Goal: Browse casually

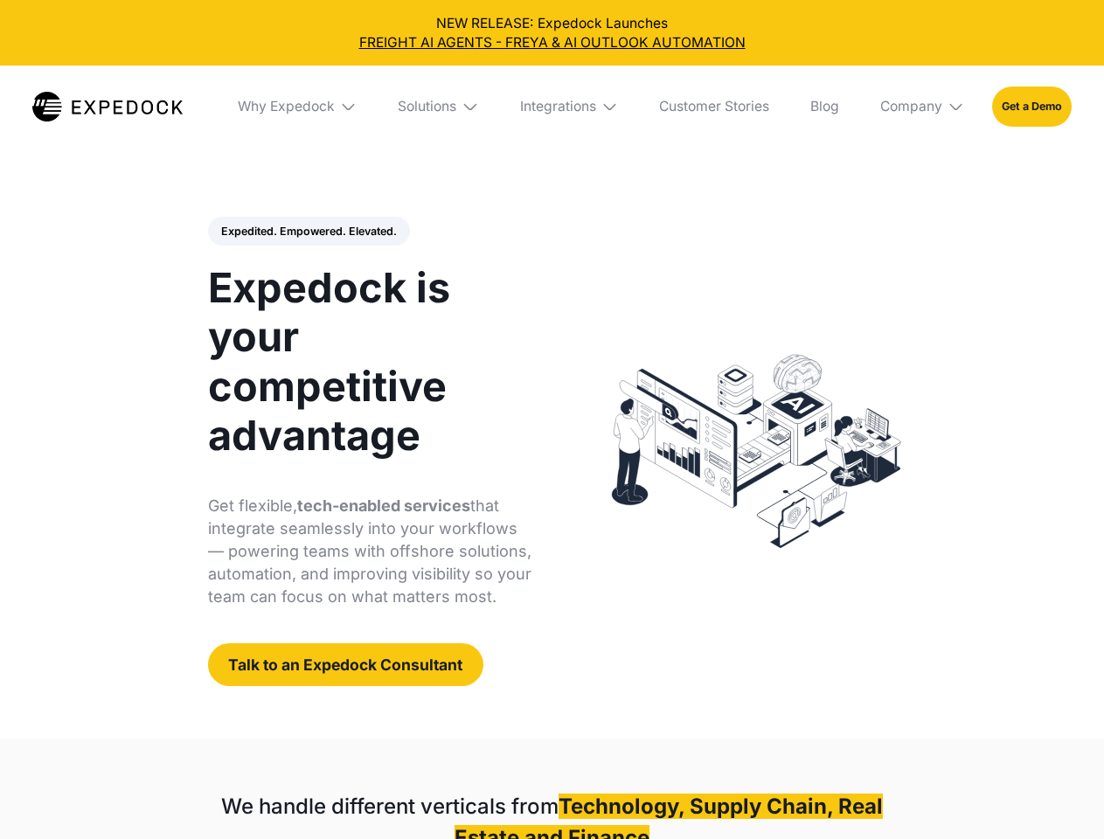
select select
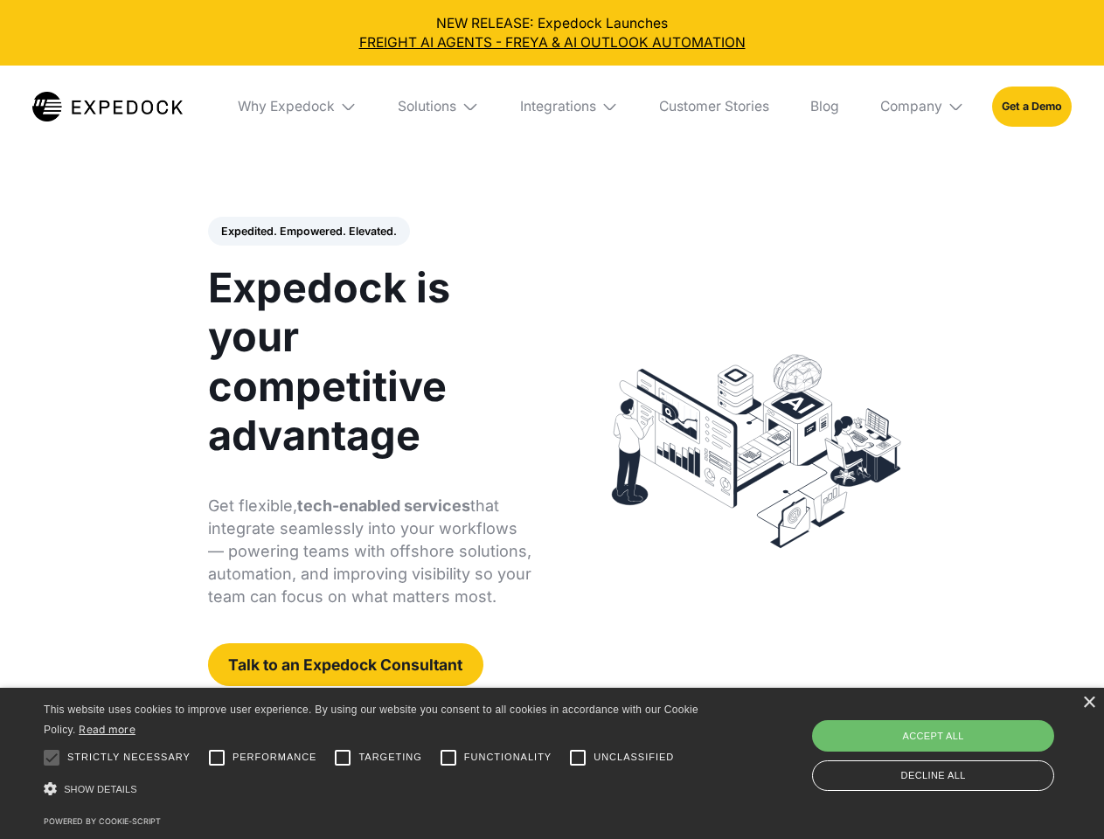
click at [552, 107] on div "Integrations" at bounding box center [558, 106] width 76 height 17
click at [298, 107] on div "Why Expedock" at bounding box center [271, 106] width 97 height 17
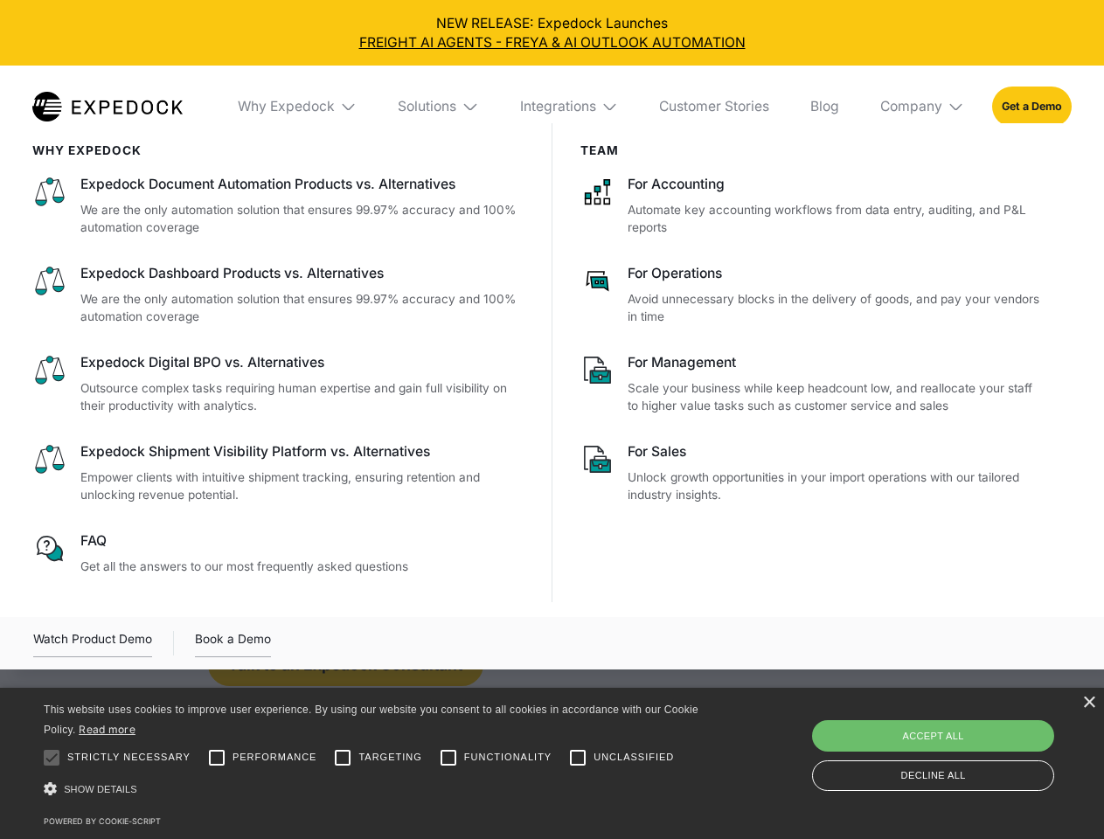
click at [440, 107] on div "Solutions" at bounding box center [427, 106] width 59 height 17
click at [570, 107] on div "Integrations" at bounding box center [558, 106] width 76 height 17
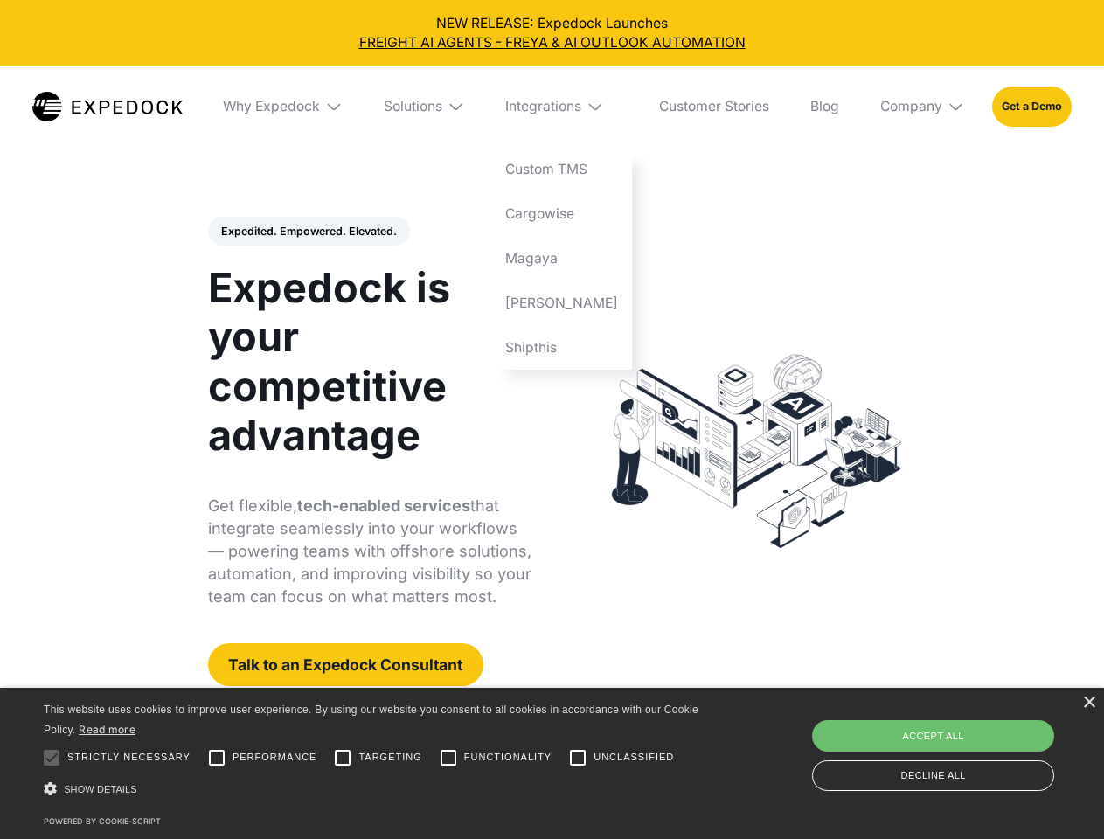
click at [923, 107] on div "Company" at bounding box center [911, 106] width 62 height 17
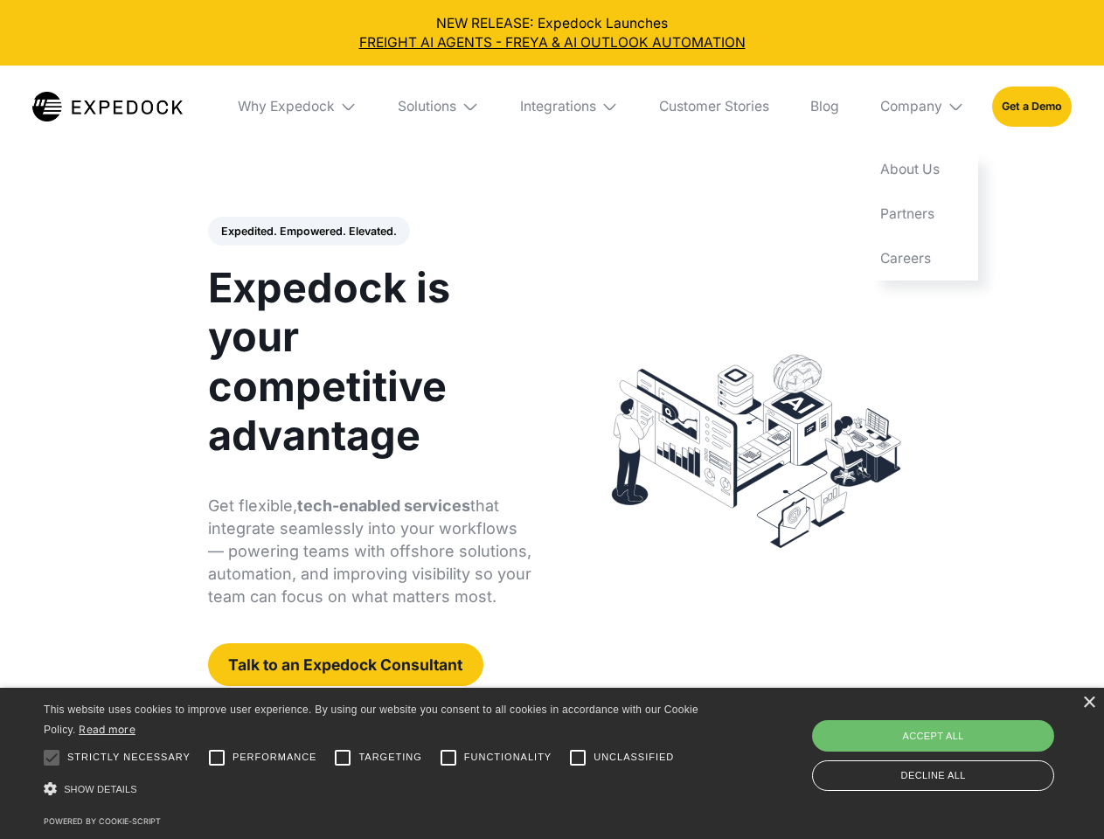
click at [308, 232] on div "Expedited. Empowered. Elevated. Automate Freight Document Extraction at 99.97% …" at bounding box center [370, 452] width 324 height 470
click at [52, 758] on div at bounding box center [51, 758] width 35 height 35
click at [217, 758] on input "Performance" at bounding box center [216, 758] width 35 height 35
checkbox input "true"
click at [343, 758] on input "Targeting" at bounding box center [342, 758] width 35 height 35
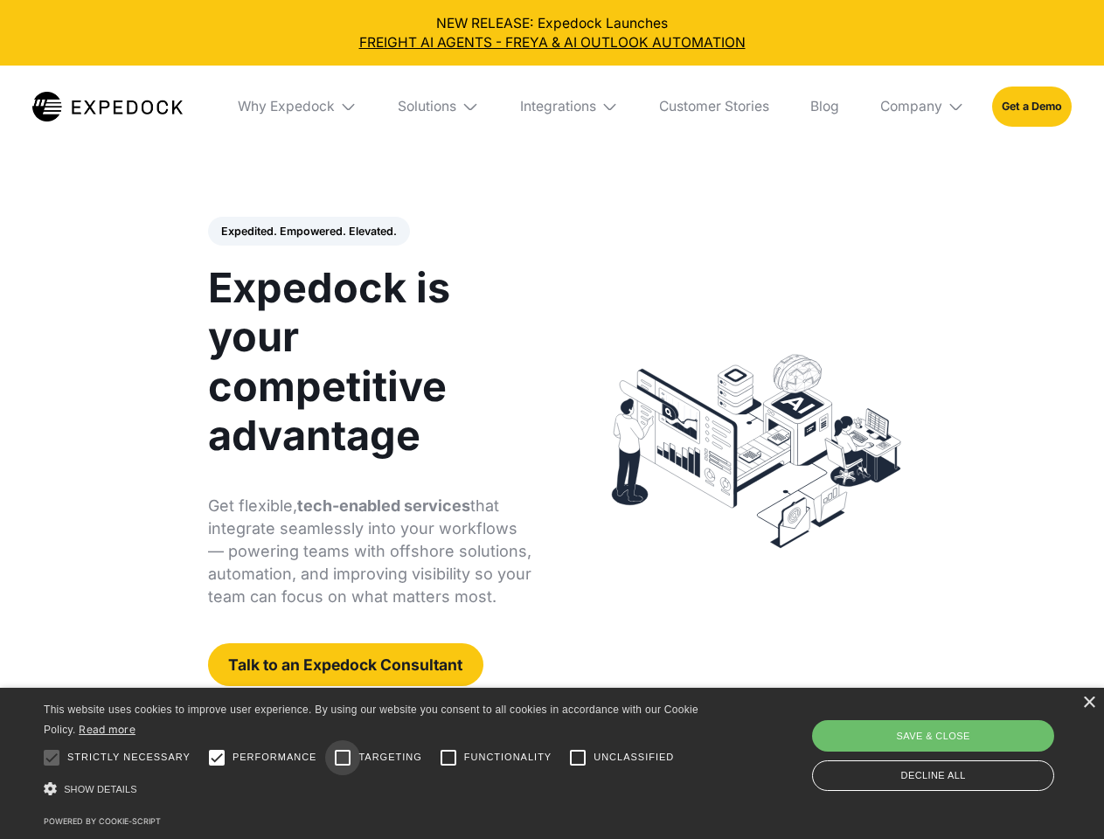
checkbox input "true"
click at [449, 758] on input "Functionality" at bounding box center [448, 758] width 35 height 35
checkbox input "true"
